Goal: Transaction & Acquisition: Book appointment/travel/reservation

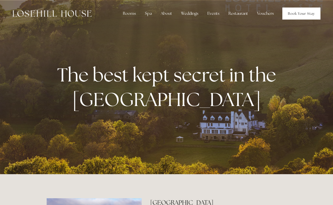
click at [295, 13] on link "Book Your Stay" at bounding box center [302, 14] width 38 height 12
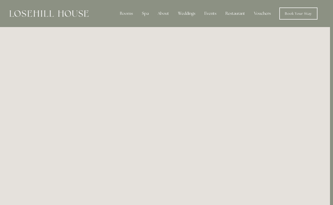
scroll to position [0, 3]
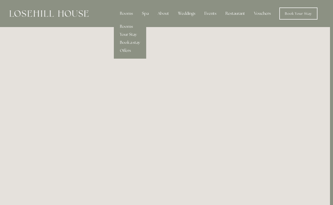
click at [127, 26] on link "Rooms" at bounding box center [130, 27] width 32 height 8
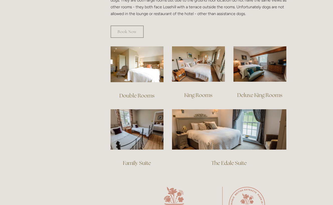
scroll to position [323, 0]
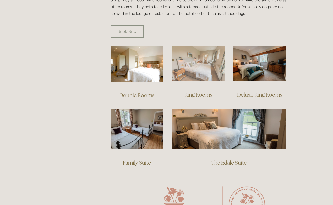
click at [201, 58] on img at bounding box center [198, 63] width 53 height 35
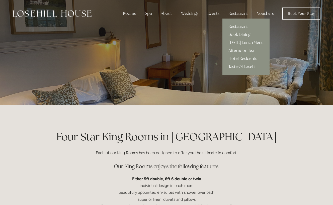
click at [235, 27] on link "Restaurant" at bounding box center [246, 27] width 47 height 8
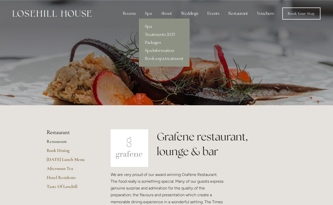
click at [151, 27] on link "Spa" at bounding box center [164, 27] width 51 height 8
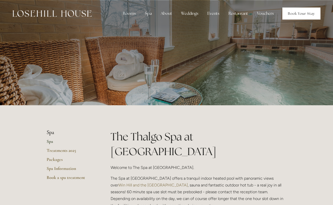
click at [304, 17] on link "Book Your Stay" at bounding box center [302, 14] width 38 height 12
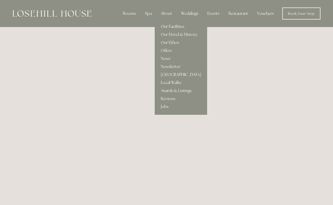
click at [172, 27] on link "Our Facilities" at bounding box center [181, 27] width 52 height 8
